Goal: Task Accomplishment & Management: Use online tool/utility

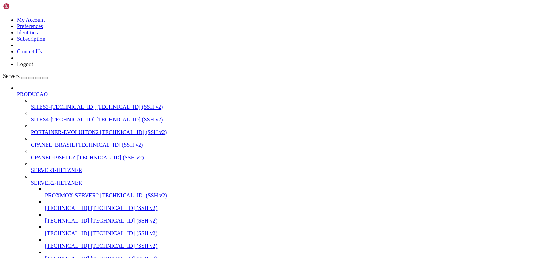
click at [60, 104] on span "SITES3-[TECHNICAL_ID]" at bounding box center [63, 107] width 64 height 6
drag, startPoint x: 79, startPoint y: 948, endPoint x: 155, endPoint y: 971, distance: 79.7
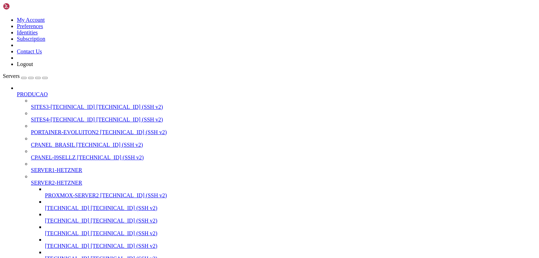
scroll to position [18931, 0]
